Goal: Task Accomplishment & Management: Use online tool/utility

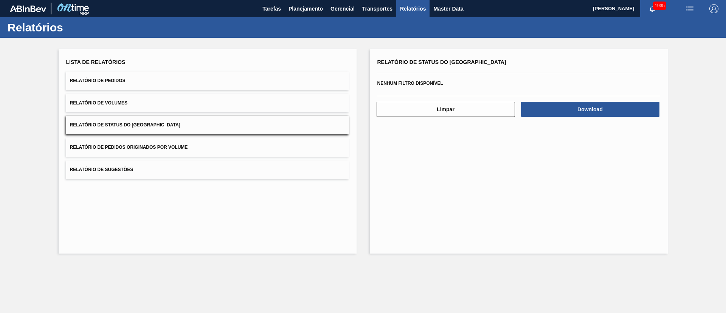
click at [103, 75] on button "Relatório de Pedidos" at bounding box center [207, 80] width 283 height 19
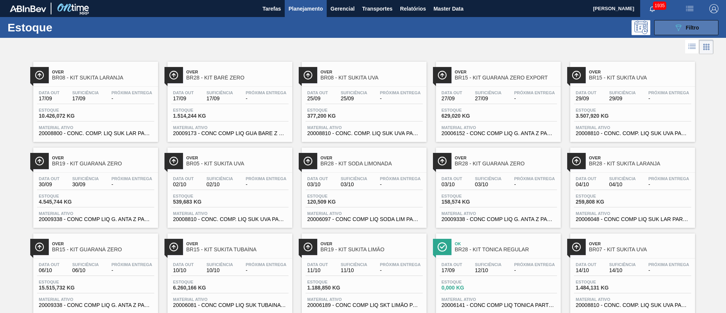
click at [681, 22] on button "089F7B8B-B2A5-4AFE-B5C0-19BA573D28AC Filtro" at bounding box center [686, 27] width 64 height 15
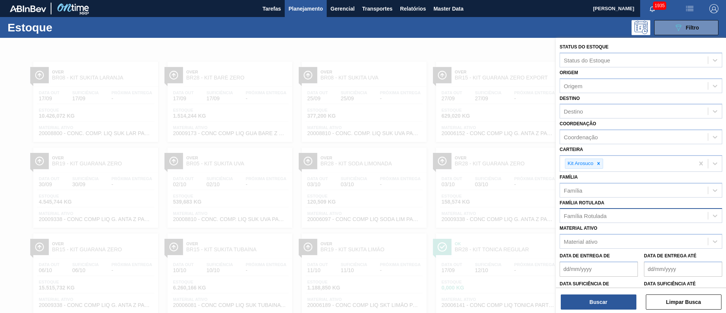
click at [582, 215] on div "Família Rotulada" at bounding box center [585, 216] width 43 height 6
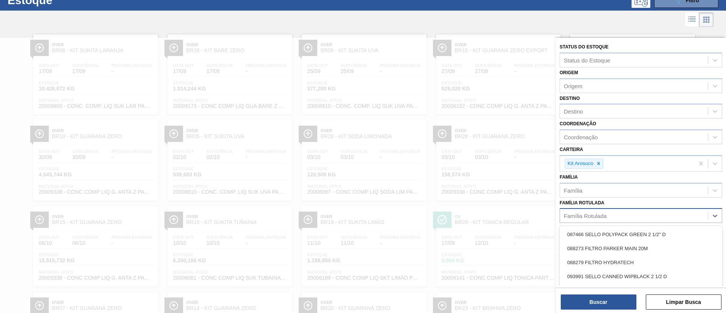
scroll to position [29, 0]
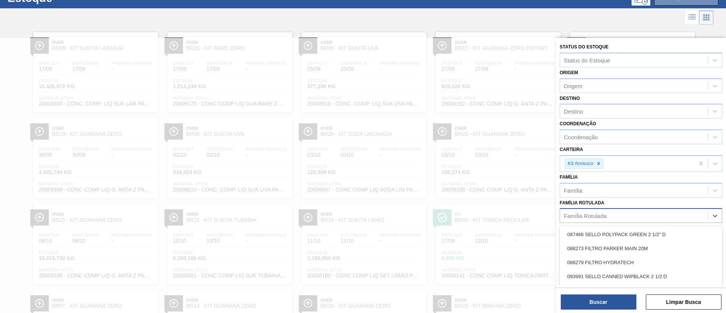
paste Rotulada "RÓTULO FRONT AP 600ML"
type Rotulada "RÓTULO FRONT AP 600ML"
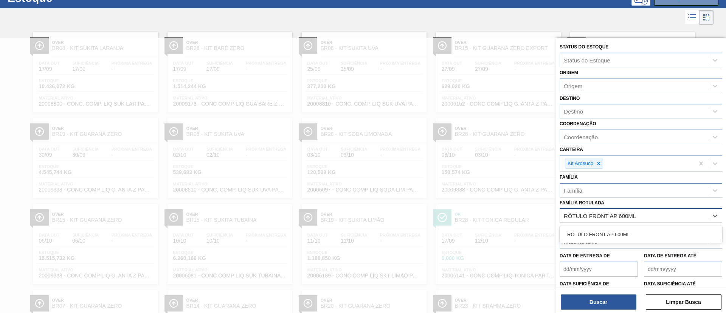
drag, startPoint x: 602, startPoint y: 228, endPoint x: 606, endPoint y: 188, distance: 40.3
click at [603, 228] on div "RÓTULO FRONT AP 600ML" at bounding box center [641, 234] width 163 height 14
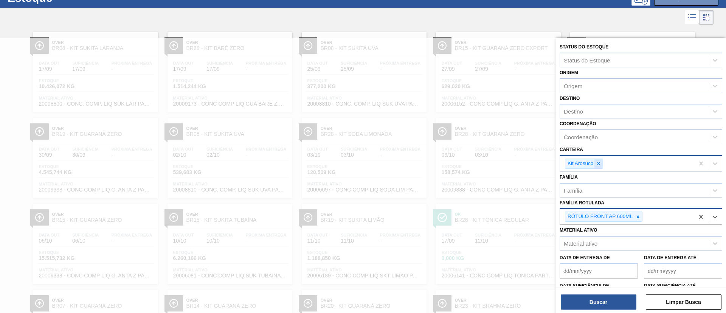
click at [599, 163] on icon at bounding box center [598, 163] width 5 height 5
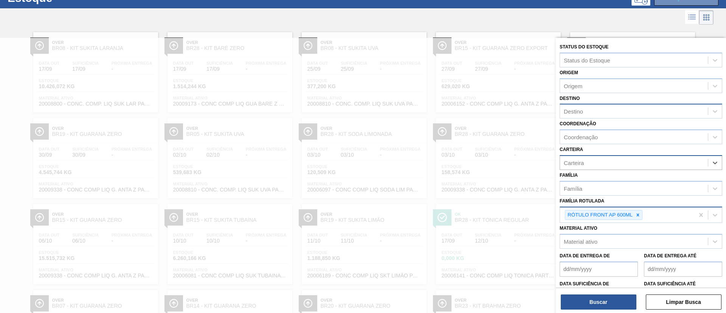
click at [588, 113] on div "Destino" at bounding box center [634, 111] width 148 height 11
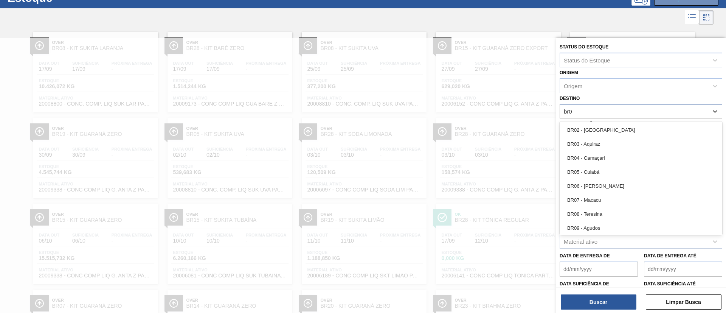
type input "br08"
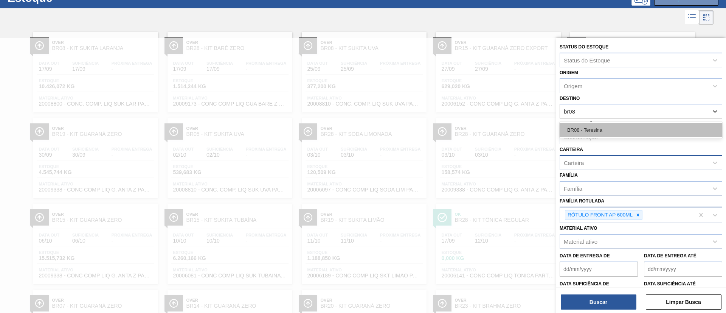
click at [585, 123] on div "BR08 - Teresina" at bounding box center [641, 130] width 163 height 14
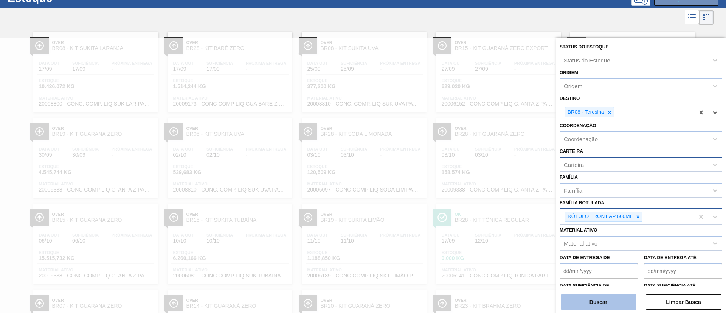
click at [586, 302] on button "Buscar" at bounding box center [599, 301] width 76 height 15
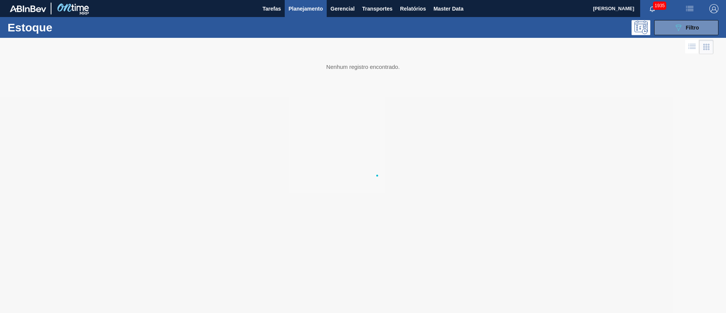
scroll to position [0, 0]
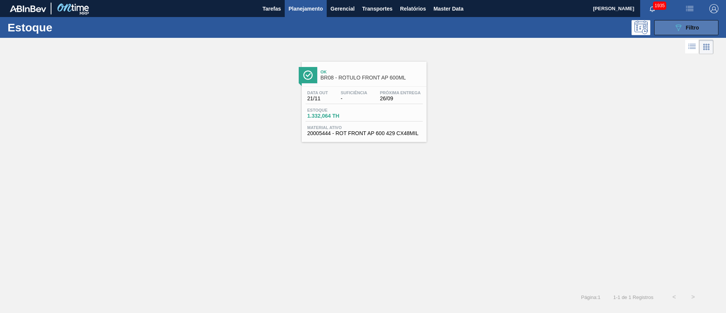
click at [669, 29] on button "089F7B8B-B2A5-4AFE-B5C0-19BA573D28AC Filtro" at bounding box center [686, 27] width 64 height 15
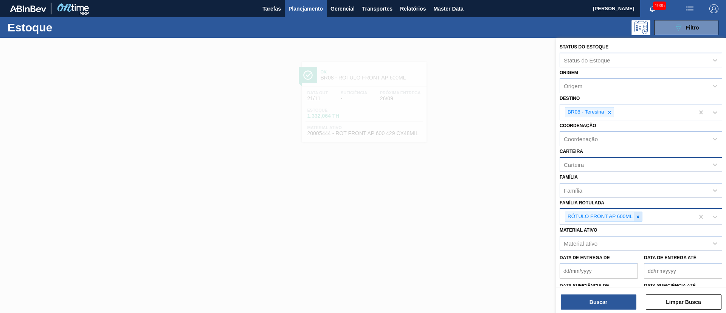
click at [641, 216] on icon at bounding box center [637, 216] width 5 height 5
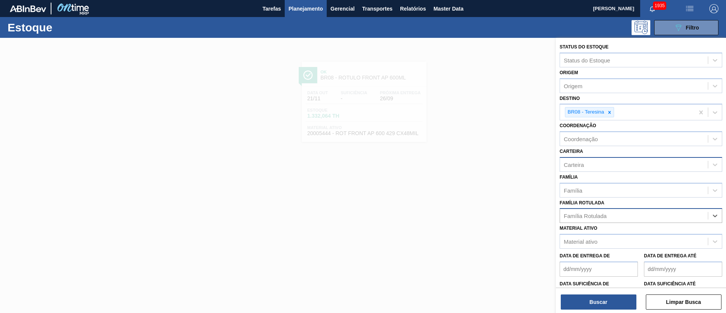
paste Rotulada "RÓTULO NECK STELLA 600ML"
type Rotulada "RÓTULO NECK STELLA 600ML"
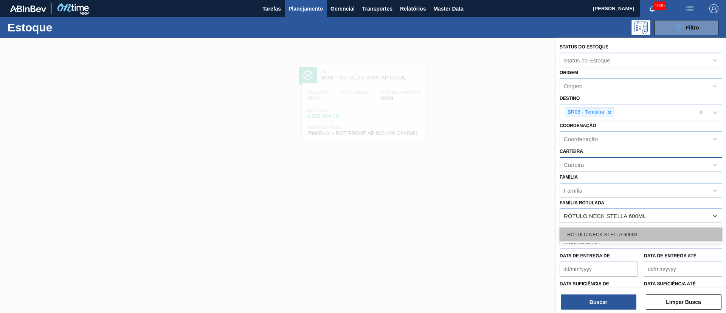
click at [610, 233] on div "RÓTULO NECK STELLA 600ML" at bounding box center [641, 234] width 163 height 14
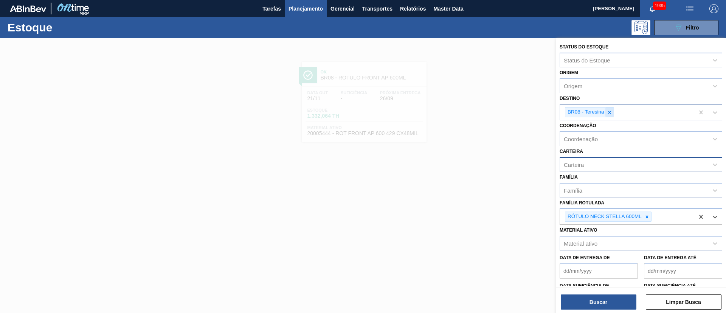
click at [607, 114] on icon at bounding box center [609, 112] width 5 height 5
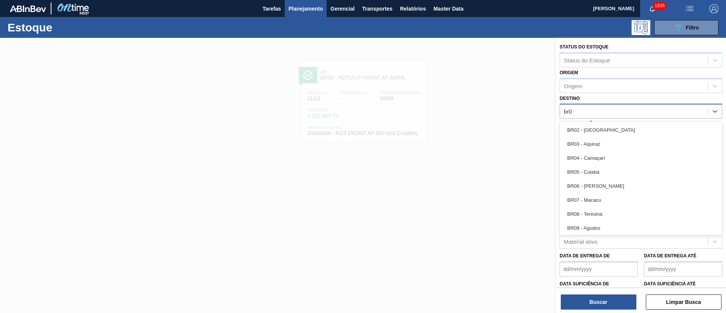
type input "br03"
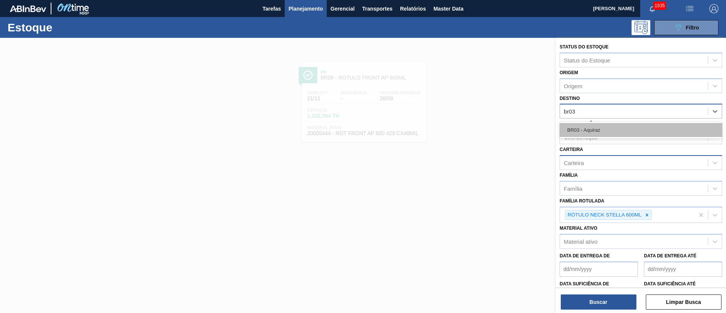
click at [586, 126] on div "BR03 - Aquiraz" at bounding box center [641, 130] width 163 height 14
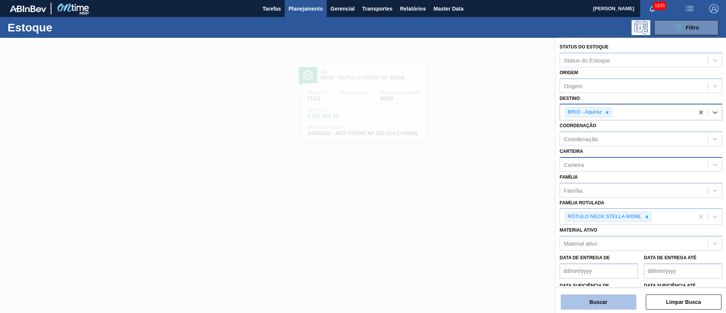
click at [602, 299] on button "Buscar" at bounding box center [599, 301] width 76 height 15
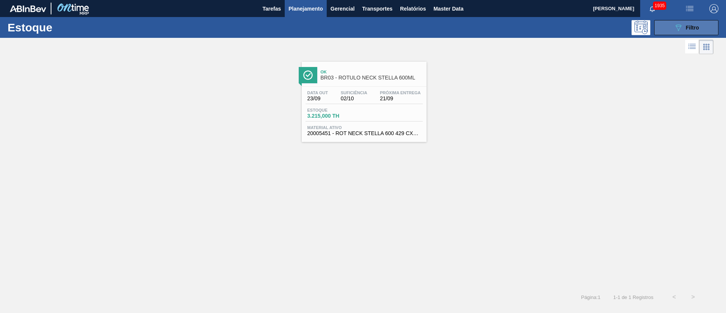
click at [696, 29] on span "Filtro" at bounding box center [692, 28] width 13 height 6
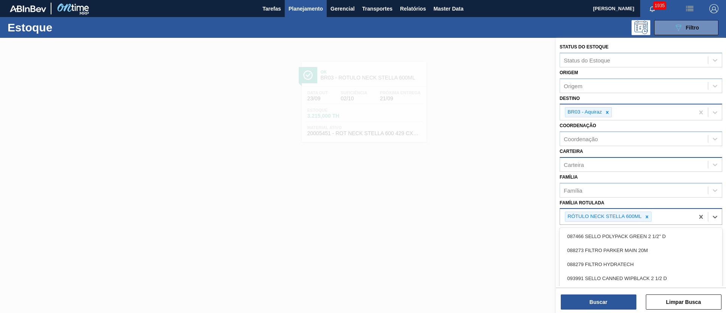
click at [669, 215] on div "RÓTULO NECK STELLA 600ML" at bounding box center [627, 217] width 134 height 16
paste Rotulada "RÓTULO FRONT STELLA 600ML"
type Rotulada "RÓTULO FRONT STELLA 600ML"
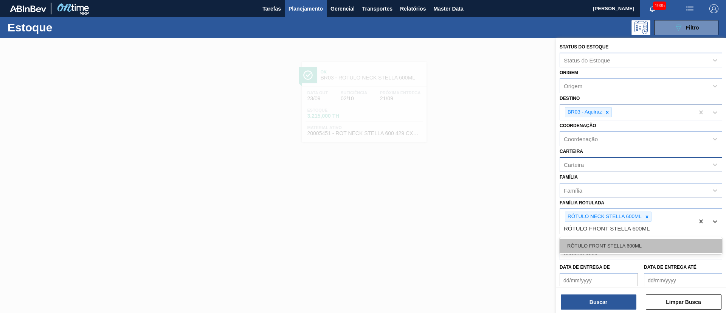
click at [640, 244] on div "RÓTULO FRONT STELLA 600ML" at bounding box center [641, 246] width 163 height 14
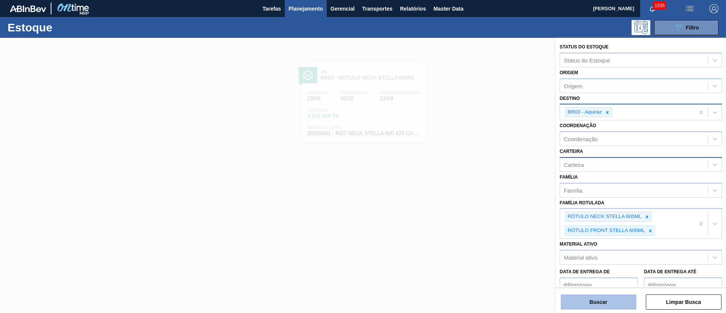
click at [620, 299] on button "Buscar" at bounding box center [599, 301] width 76 height 15
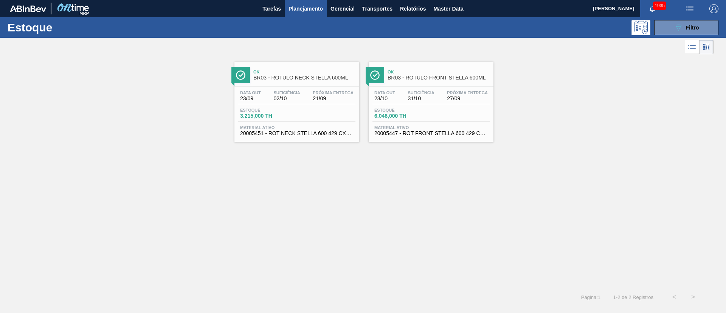
drag, startPoint x: 431, startPoint y: 78, endPoint x: 436, endPoint y: 83, distance: 7.8
click at [680, 30] on icon "089F7B8B-B2A5-4AFE-B5C0-19BA573D28AC" at bounding box center [678, 27] width 9 height 9
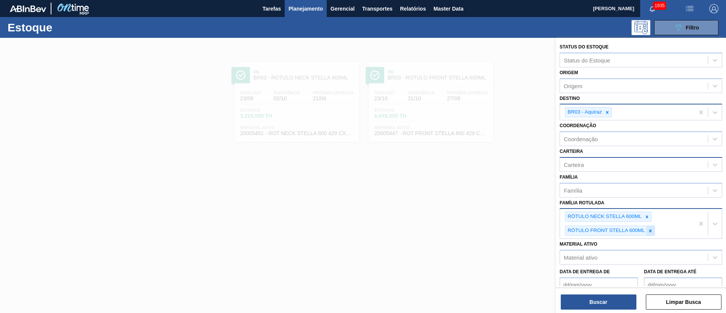
click at [648, 229] on icon at bounding box center [650, 230] width 5 height 5
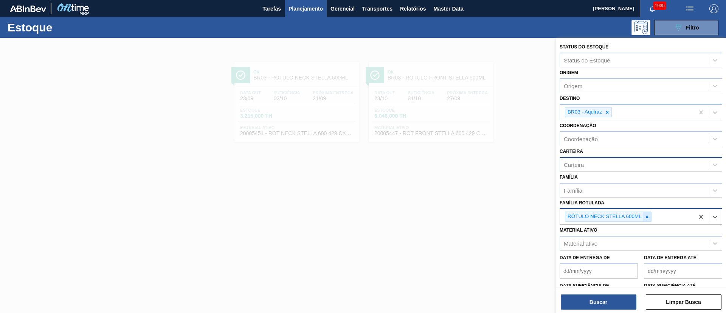
click at [646, 218] on icon at bounding box center [646, 216] width 5 height 5
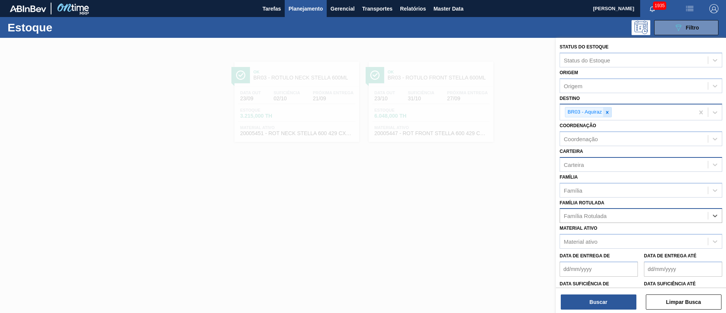
click at [609, 110] on icon at bounding box center [607, 112] width 5 height 5
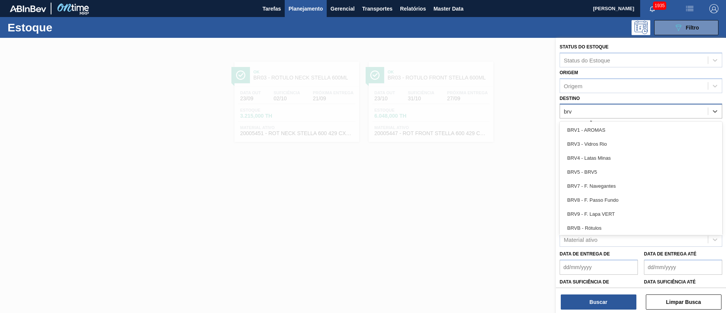
type input "brv3"
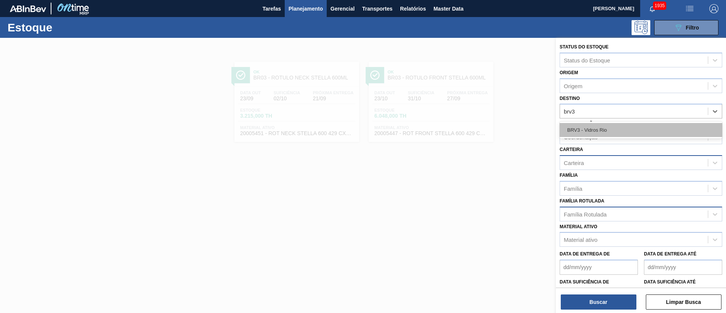
click at [602, 128] on div "BRV3 - Vidros Rio" at bounding box center [641, 130] width 163 height 14
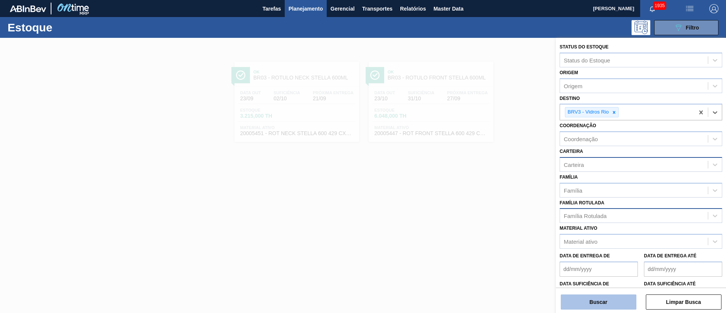
click at [586, 304] on button "Buscar" at bounding box center [599, 301] width 76 height 15
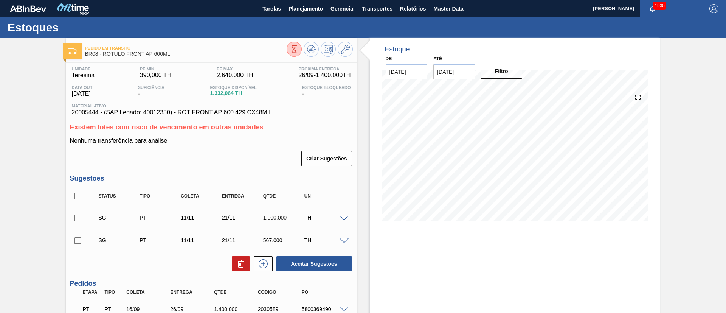
click at [76, 193] on input "checkbox" at bounding box center [78, 196] width 16 height 16
checkbox input "true"
click at [234, 265] on button at bounding box center [241, 263] width 18 height 15
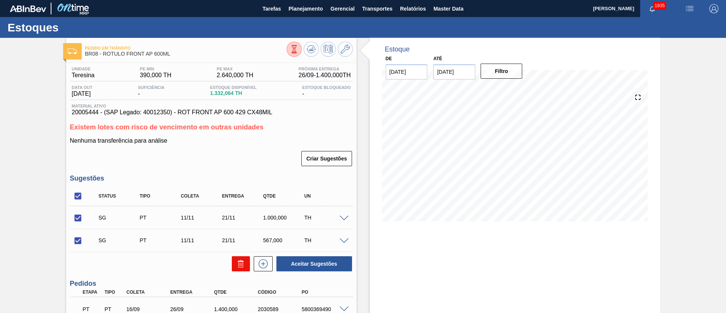
checkbox input "false"
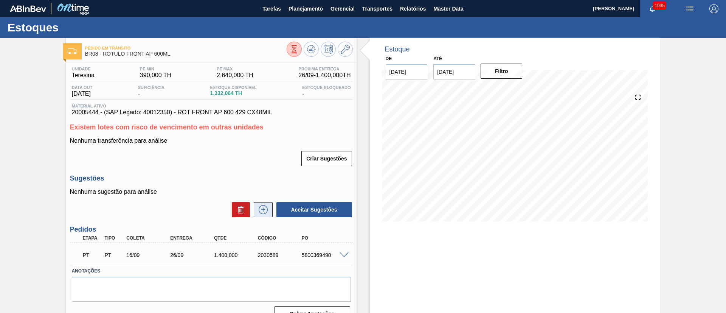
click at [261, 209] on icon at bounding box center [263, 209] width 12 height 9
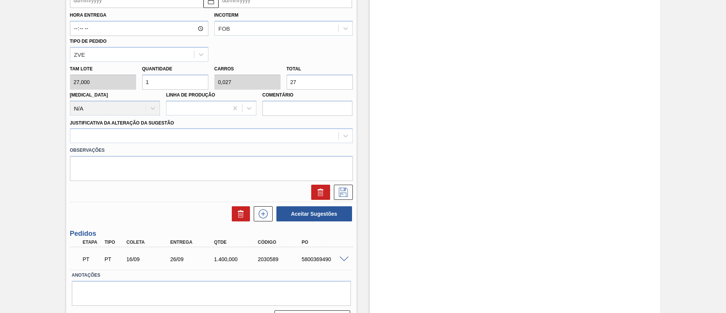
scroll to position [356, 0]
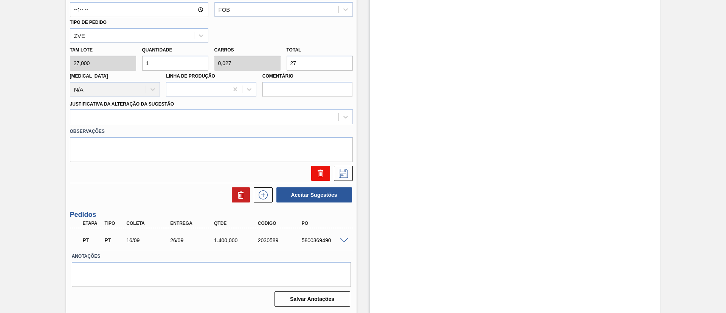
click at [318, 171] on icon at bounding box center [321, 170] width 6 height 1
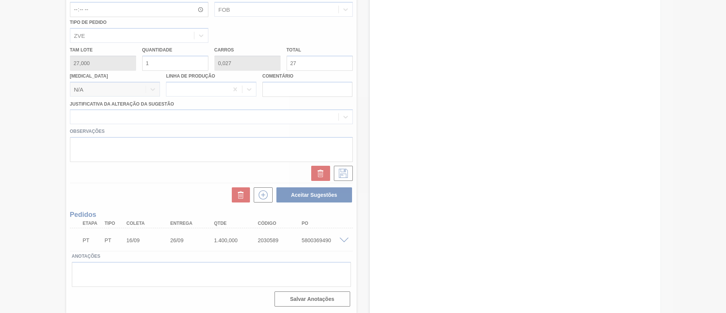
scroll to position [15, 0]
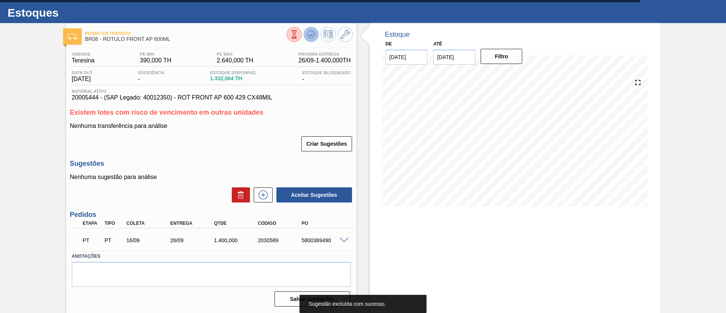
click at [307, 29] on button at bounding box center [311, 34] width 15 height 15
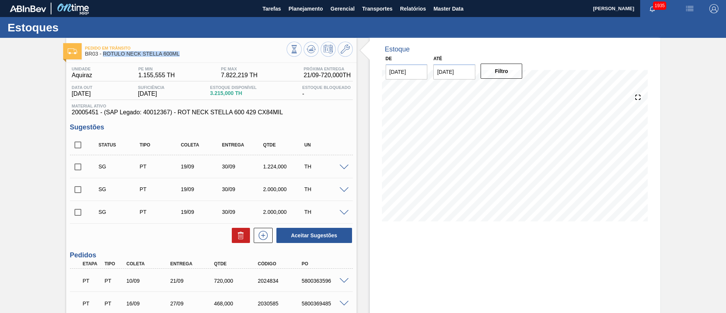
drag, startPoint x: 104, startPoint y: 57, endPoint x: 178, endPoint y: 54, distance: 73.8
click at [178, 54] on div "Pedido em Trânsito BR03 - RÓTULO NECK STELLA 600ML" at bounding box center [186, 51] width 202 height 17
copy span "RÓTULO NECK STELLA 600ML"
click at [345, 47] on icon at bounding box center [345, 49] width 9 height 9
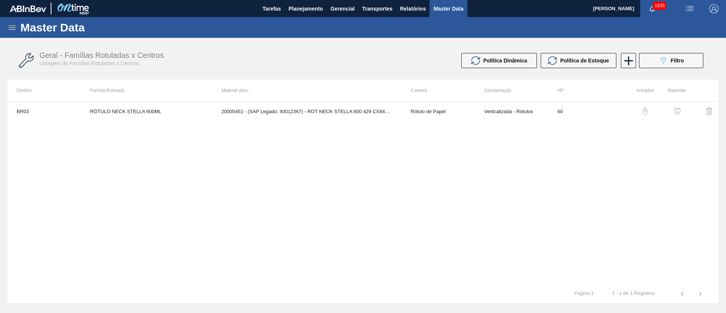
click at [678, 109] on img "button" at bounding box center [677, 111] width 8 height 8
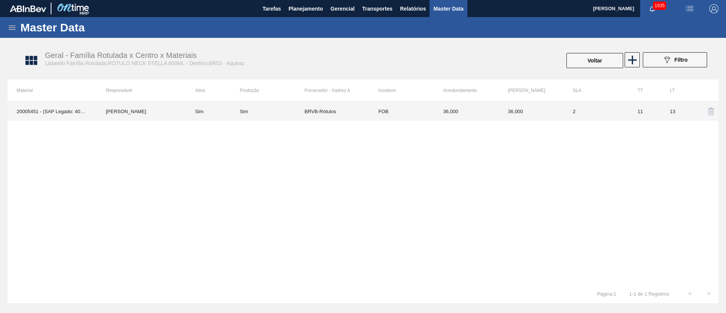
click at [332, 107] on td "BRVB-Rótulos" at bounding box center [336, 111] width 65 height 19
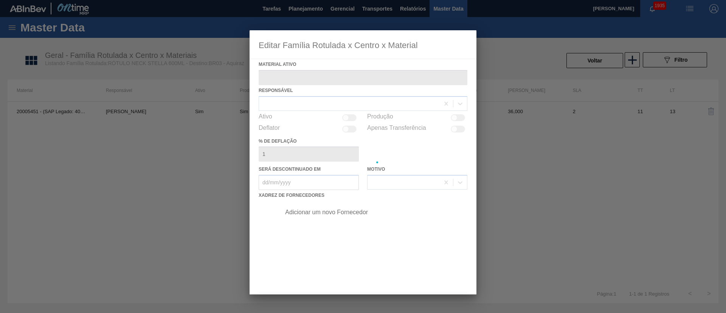
type ativo "20005451 - (SAP Legado: 40012367) - ROT NECK STELLA 600 429 CX84MIL"
checkbox input "true"
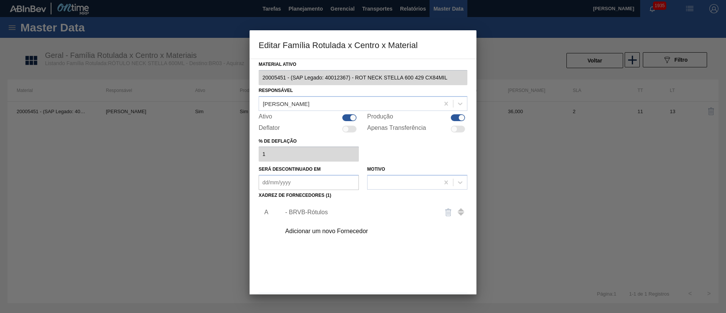
click at [317, 209] on div "- BRVB-Rótulos" at bounding box center [359, 212] width 148 height 7
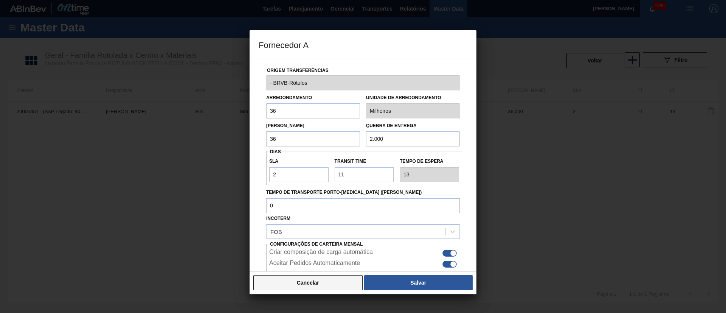
click at [324, 282] on button "Cancelar" at bounding box center [307, 282] width 109 height 15
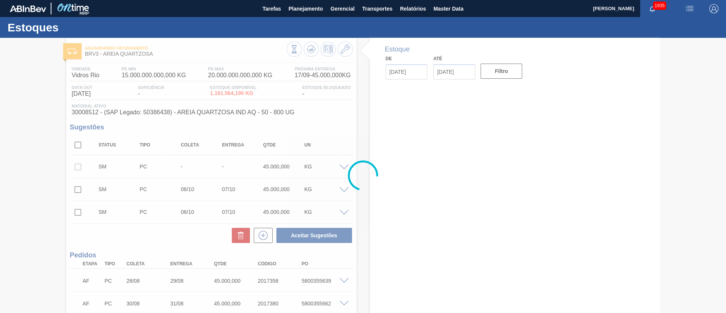
type input "[DATE]"
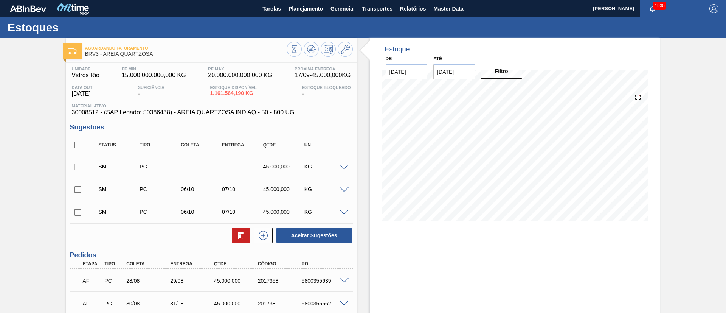
click at [344, 165] on span at bounding box center [344, 167] width 9 height 6
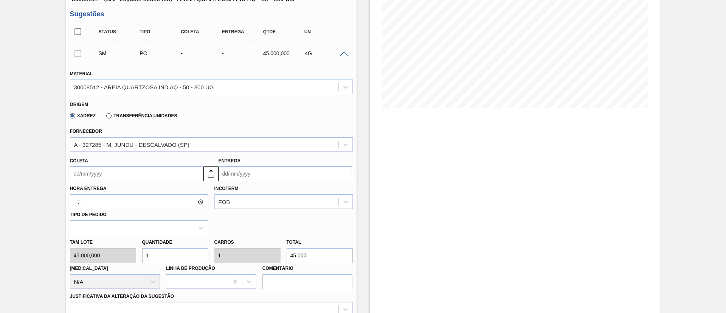
scroll to position [113, 0]
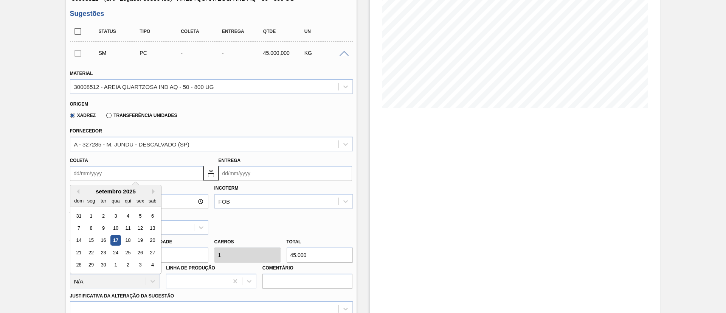
click at [93, 174] on input "Coleta" at bounding box center [136, 173] width 133 height 15
click at [152, 191] on button "Next Month" at bounding box center [154, 191] width 5 height 5
click at [91, 231] on div "6" at bounding box center [91, 228] width 10 height 10
type input "[DATE]"
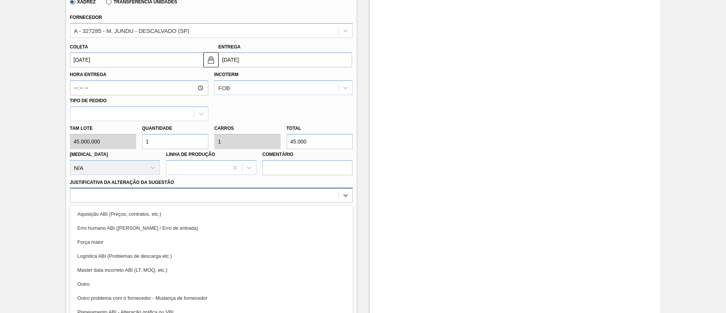
click at [174, 197] on div "option Aquisição ABI (Preços, contratos, etc.) focused, 1 of 18. 18 results ava…" at bounding box center [211, 195] width 283 height 15
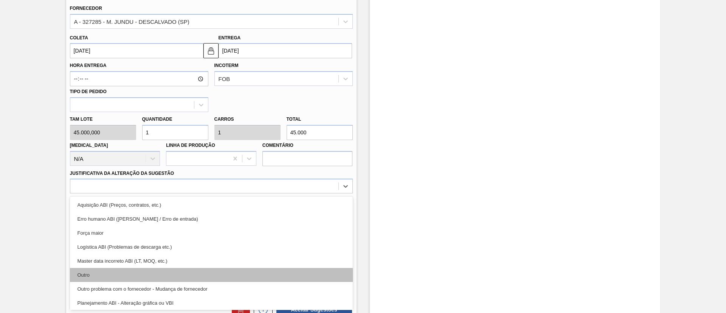
click at [127, 277] on div "Outro" at bounding box center [211, 275] width 283 height 14
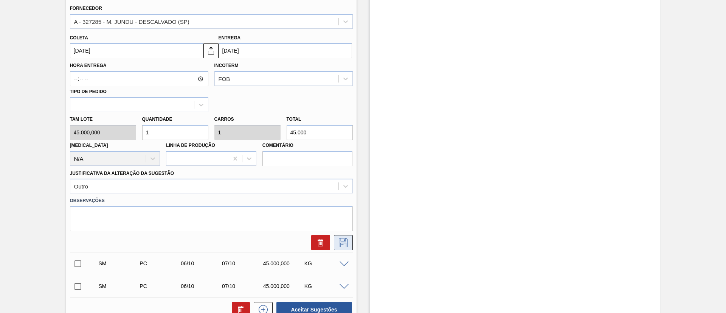
click at [346, 245] on icon at bounding box center [343, 242] width 12 height 9
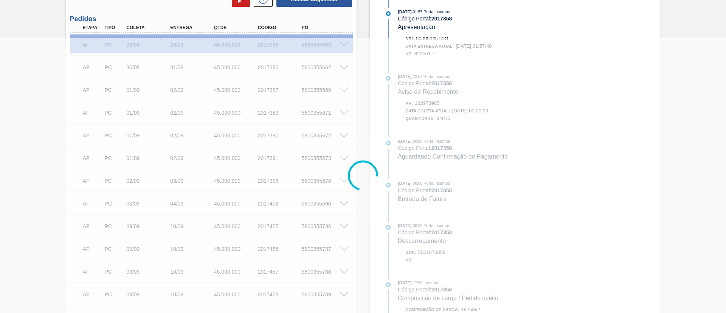
scroll to position [0, 0]
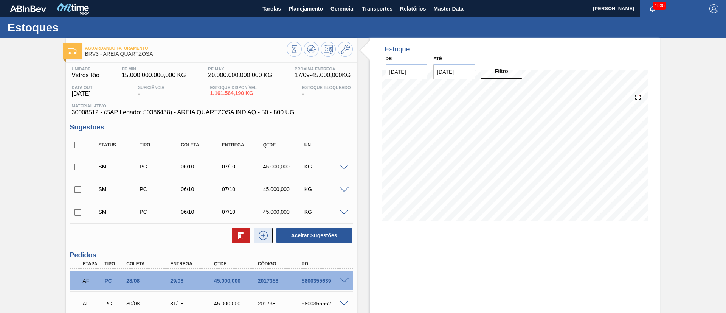
click at [263, 235] on icon at bounding box center [263, 235] width 0 height 4
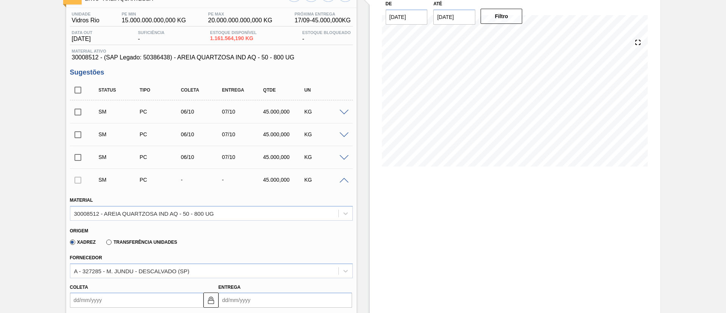
scroll to position [170, 0]
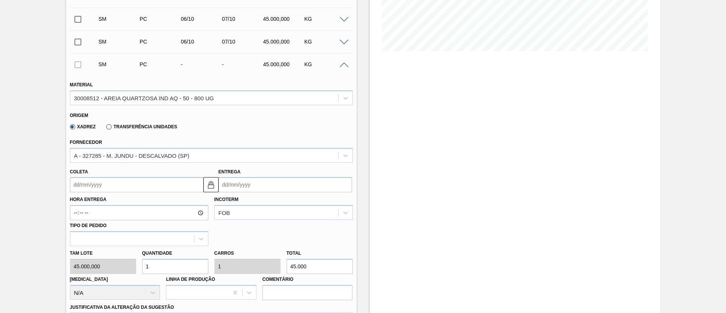
click at [98, 191] on input "Coleta" at bounding box center [136, 184] width 133 height 15
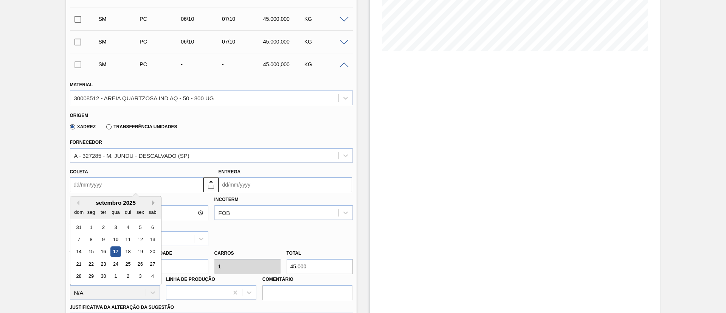
click at [154, 204] on button "Next Month" at bounding box center [154, 202] width 5 height 5
click at [94, 239] on div "6" at bounding box center [91, 239] width 10 height 10
type input "[DATE]"
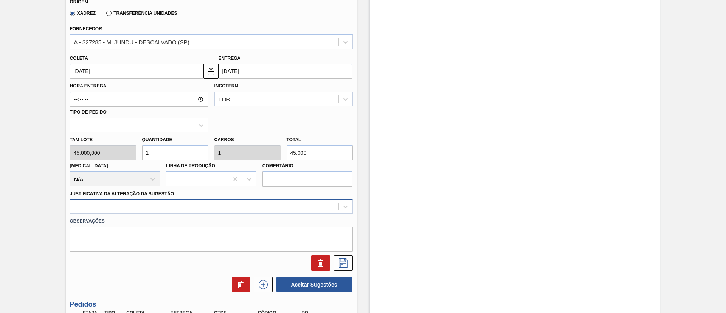
click at [166, 211] on div at bounding box center [211, 206] width 283 height 15
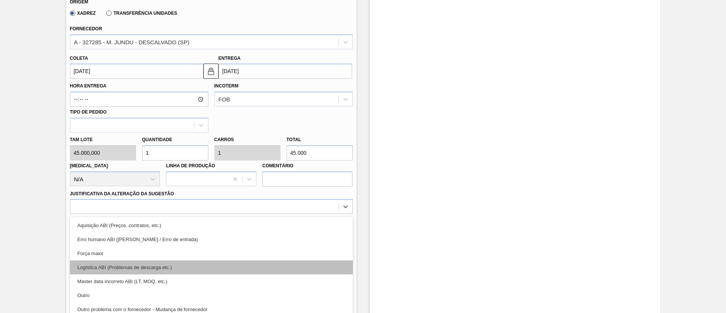
scroll to position [304, 0]
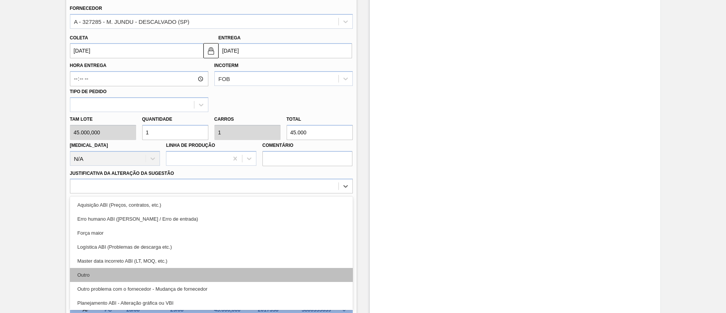
click at [116, 271] on div "Outro" at bounding box center [211, 275] width 283 height 14
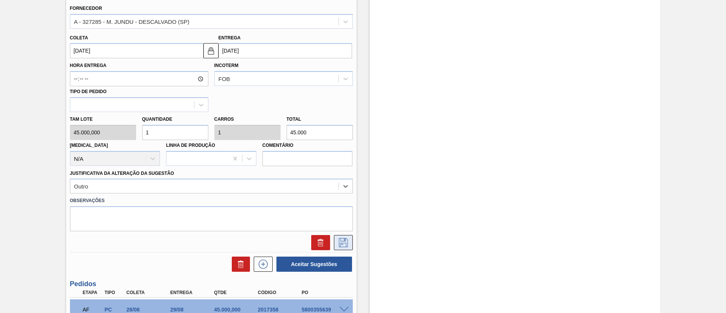
click at [341, 238] on icon at bounding box center [343, 242] width 9 height 9
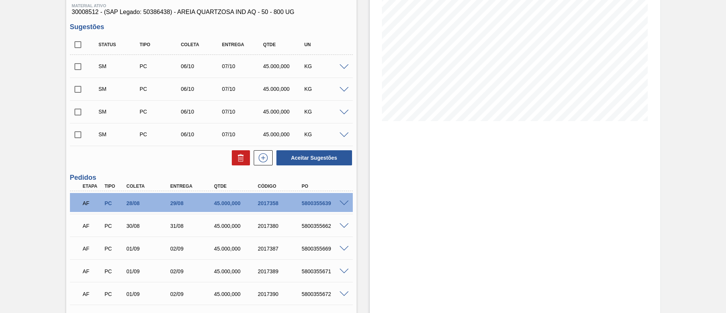
scroll to position [77, 0]
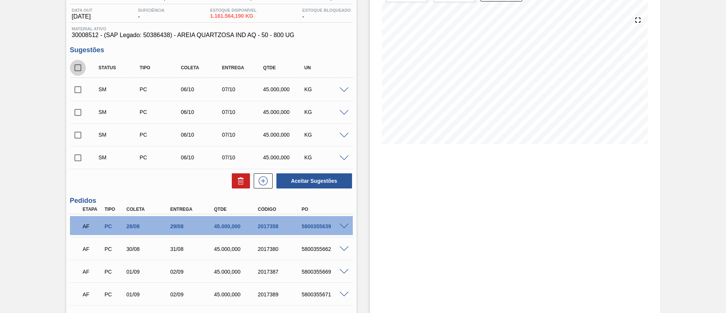
click at [81, 70] on input "checkbox" at bounding box center [78, 68] width 16 height 16
checkbox input "true"
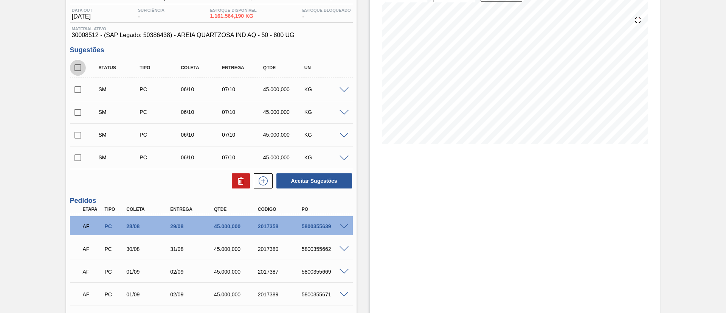
checkbox input "true"
click at [319, 182] on button "Aceitar Sugestões" at bounding box center [314, 180] width 76 height 15
checkbox input "false"
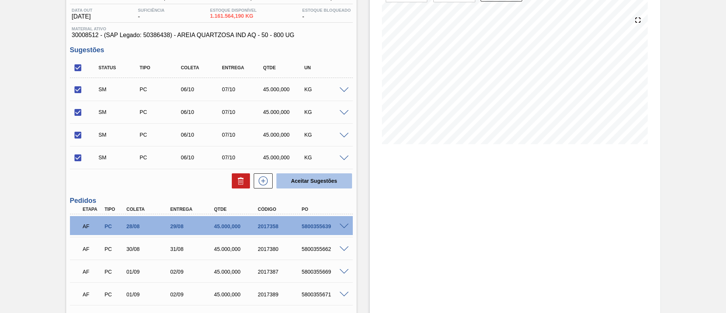
checkbox input "false"
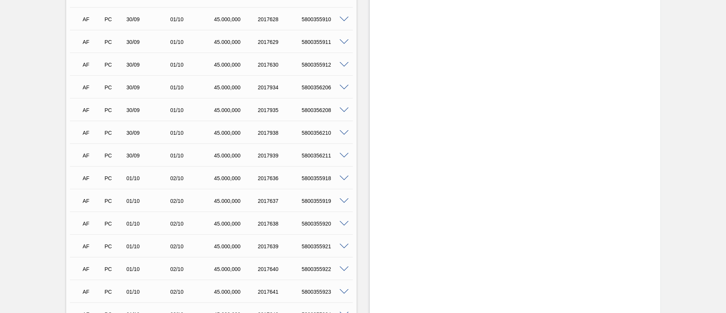
scroll to position [3424, 0]
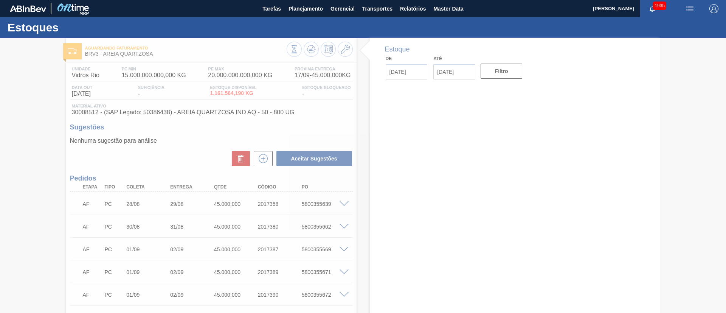
type input "[DATE]"
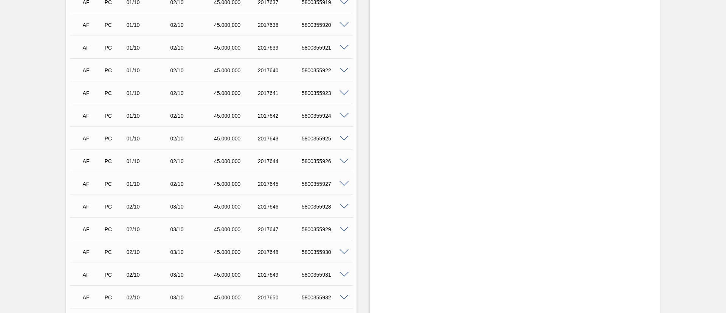
scroll to position [3798, 0]
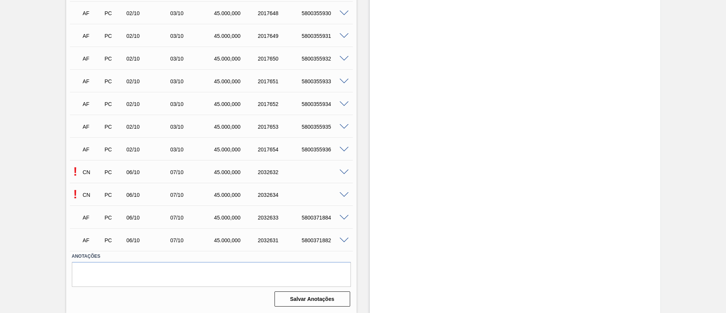
click at [342, 172] on span at bounding box center [344, 172] width 9 height 6
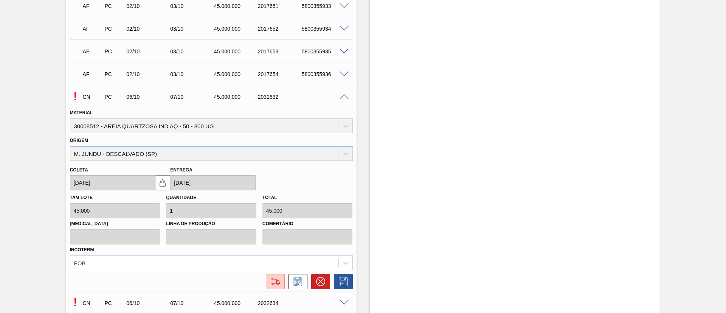
scroll to position [3968, 0]
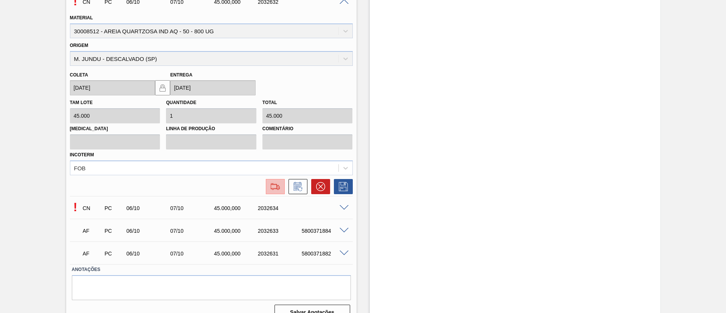
click at [278, 185] on img at bounding box center [275, 186] width 12 height 9
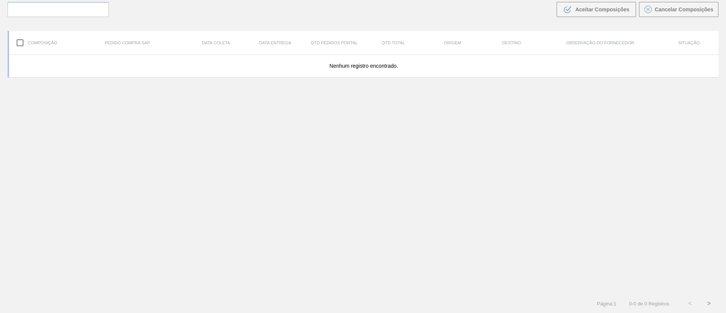
scroll to position [54, 0]
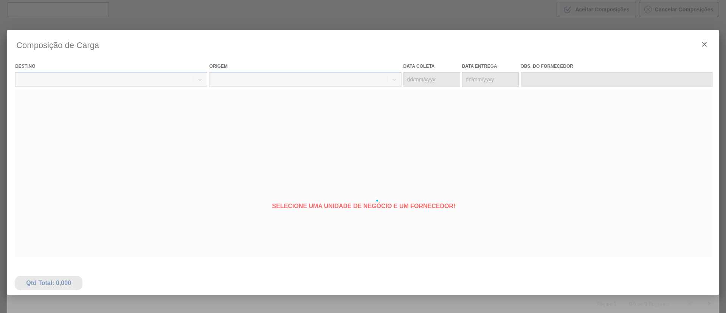
type coleta "[DATE]"
type entrega "[DATE]"
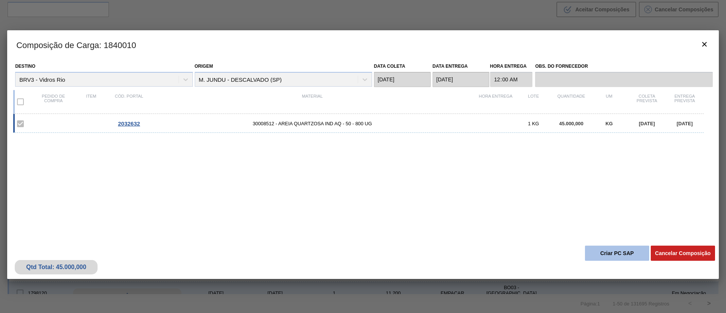
click at [611, 247] on button "Criar PC SAP" at bounding box center [617, 252] width 64 height 15
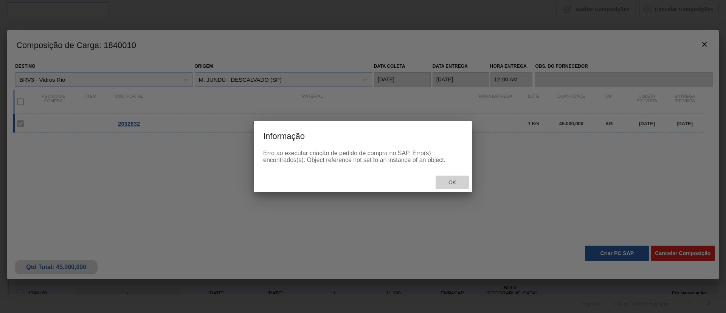
click at [445, 179] on div "Ok" at bounding box center [452, 182] width 33 height 14
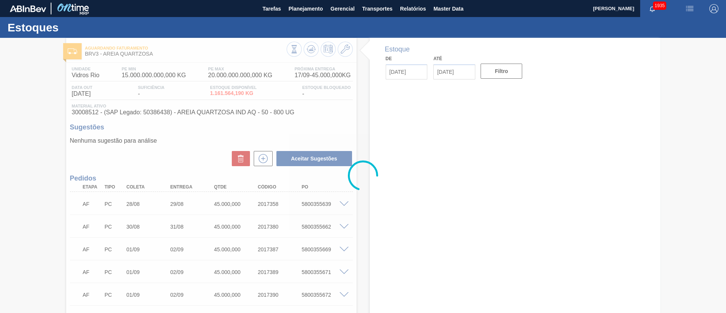
type input "[DATE]"
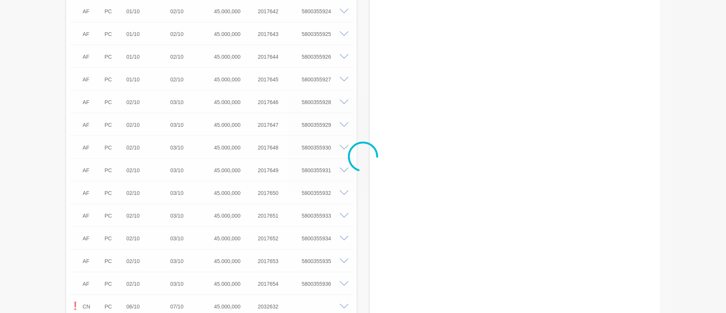
scroll to position [3798, 0]
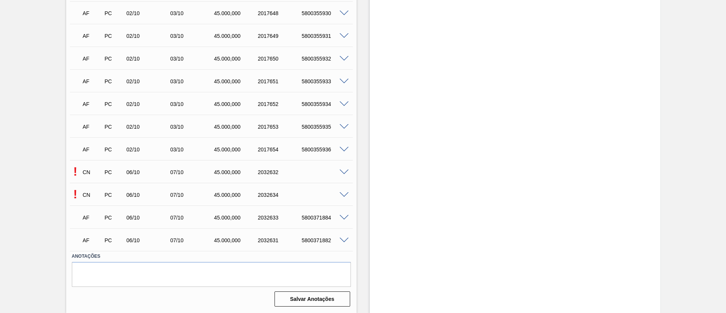
click at [320, 217] on div "5800371884" at bounding box center [324, 217] width 49 height 6
copy div "5800371884"
click at [313, 242] on div "5800371882" at bounding box center [324, 240] width 49 height 6
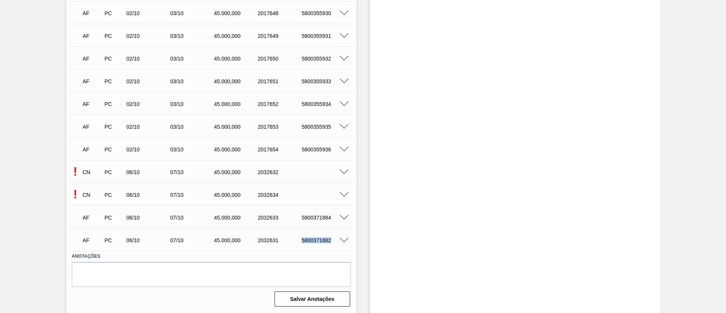
copy div "5800371882"
click at [338, 192] on div at bounding box center [345, 194] width 15 height 6
click at [340, 194] on span at bounding box center [344, 195] width 9 height 6
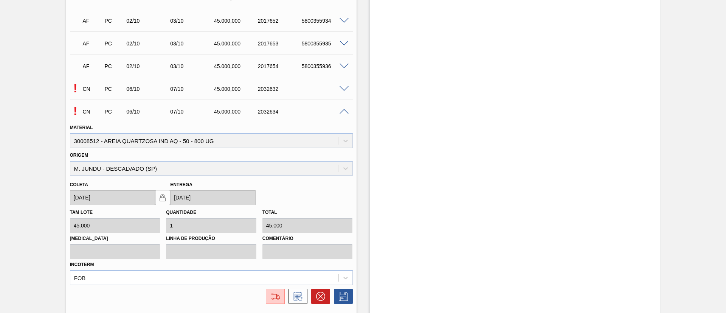
scroll to position [4025, 0]
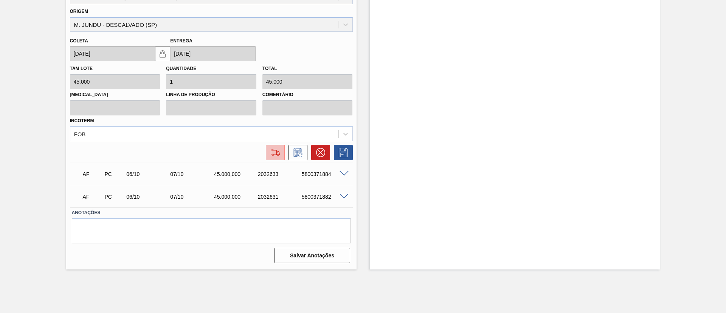
click at [274, 153] on img at bounding box center [275, 152] width 12 height 9
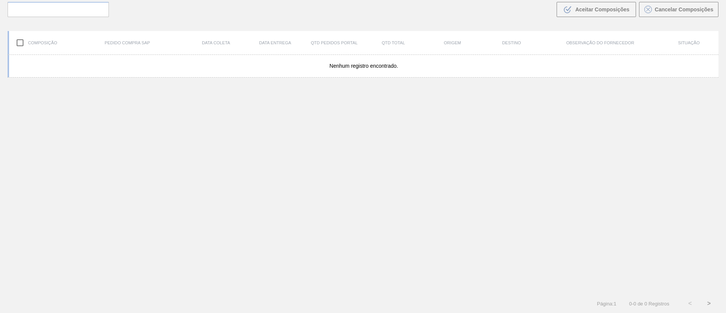
scroll to position [54, 0]
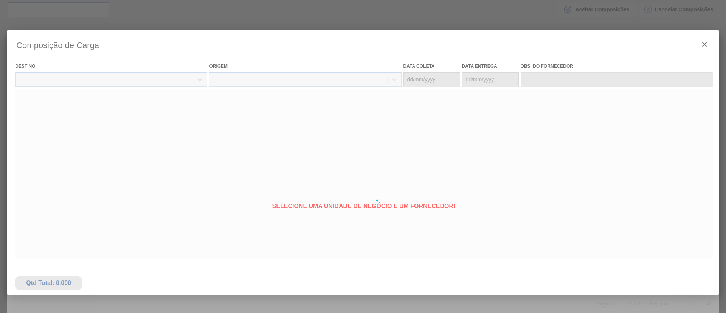
type coleta "[DATE]"
type entrega "[DATE]"
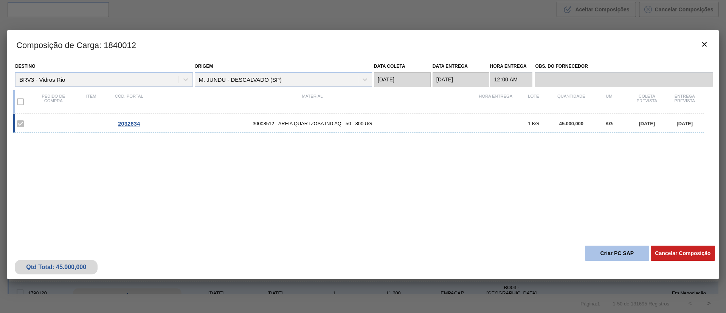
click at [613, 248] on button "Criar PC SAP" at bounding box center [617, 252] width 64 height 15
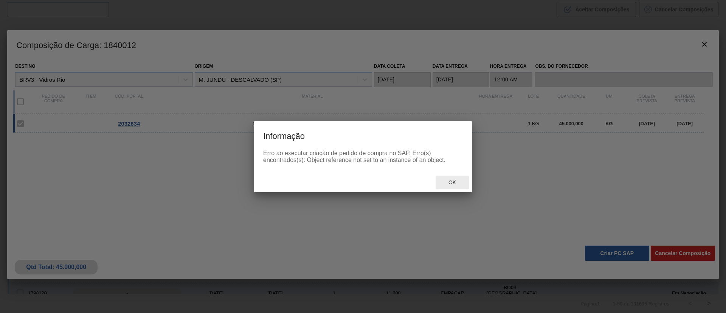
click at [450, 180] on span "Ok" at bounding box center [452, 182] width 20 height 6
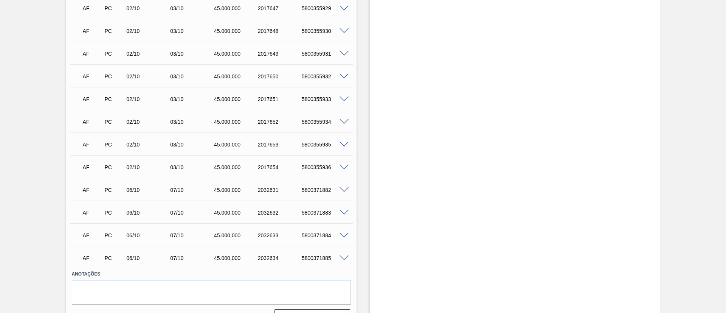
scroll to position [3798, 0]
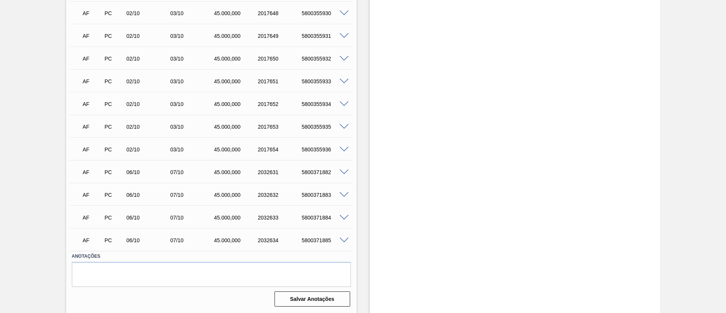
click at [319, 197] on div "5800371883" at bounding box center [324, 195] width 49 height 6
copy div "5800371883"
click at [315, 237] on div "5800371885" at bounding box center [324, 240] width 49 height 6
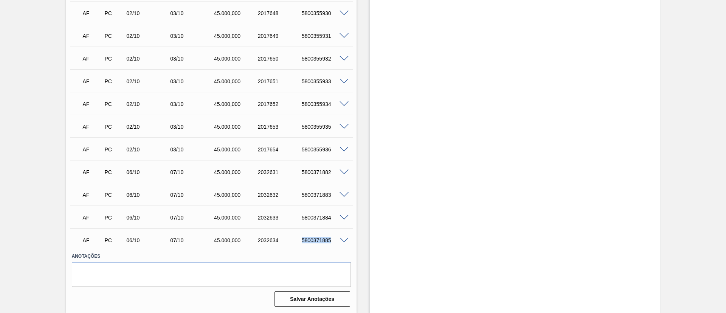
copy div "5800371885"
